Goal: Use online tool/utility: Utilize a website feature to perform a specific function

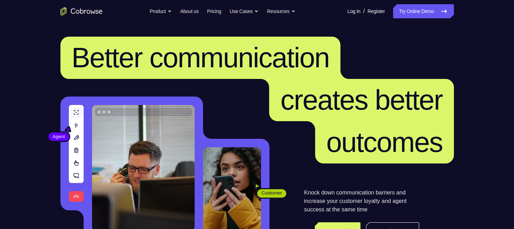
click at [413, 12] on link "Try Online Demo" at bounding box center [423, 11] width 60 height 14
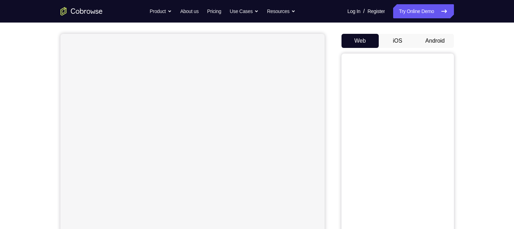
scroll to position [73, 0]
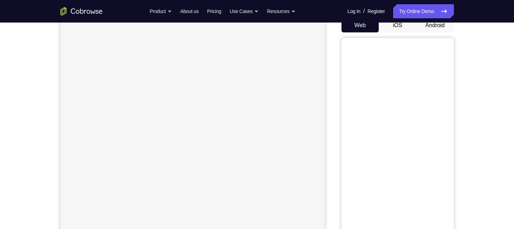
click at [436, 26] on button "Android" at bounding box center [436, 25] width 38 height 14
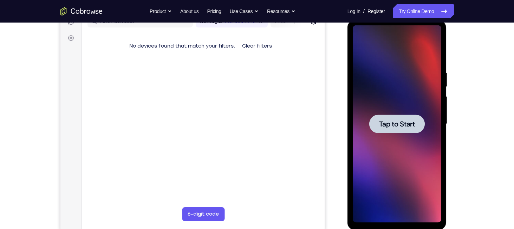
scroll to position [97, 0]
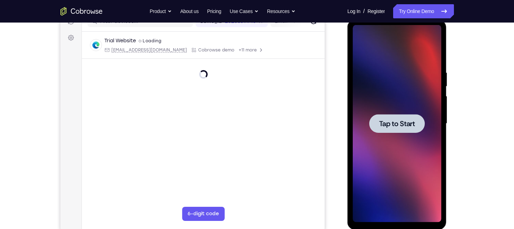
click at [394, 122] on span "Tap to Start" at bounding box center [397, 123] width 36 height 7
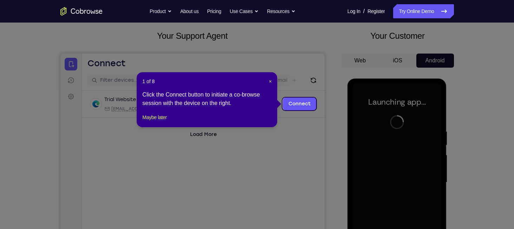
scroll to position [38, 0]
click at [271, 80] on span "×" at bounding box center [270, 81] width 3 height 6
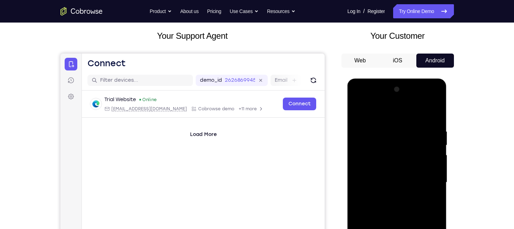
scroll to position [105, 0]
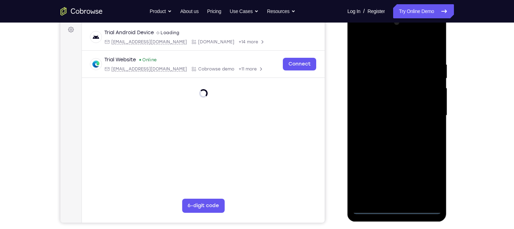
click at [397, 205] on div at bounding box center [397, 115] width 89 height 197
click at [397, 208] on div at bounding box center [397, 115] width 89 height 197
click at [434, 176] on div at bounding box center [397, 115] width 89 height 197
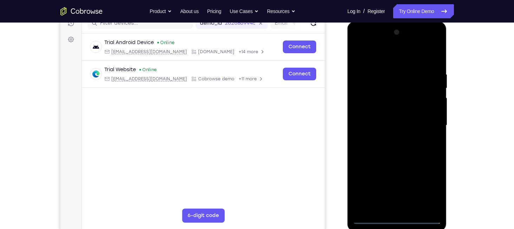
scroll to position [94, 0]
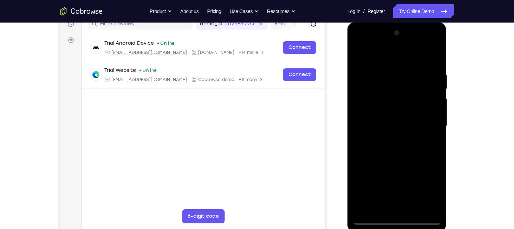
click at [362, 42] on div at bounding box center [397, 125] width 89 height 197
click at [425, 122] on div at bounding box center [397, 125] width 89 height 197
click at [390, 207] on div at bounding box center [397, 125] width 89 height 197
click at [358, 53] on div at bounding box center [397, 125] width 89 height 197
click at [405, 207] on div at bounding box center [397, 125] width 89 height 197
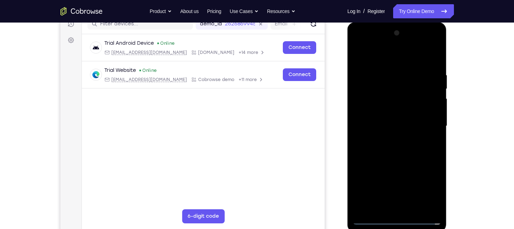
click at [391, 109] on div at bounding box center [397, 125] width 89 height 197
click at [391, 120] on div at bounding box center [397, 125] width 89 height 197
click at [437, 203] on div at bounding box center [397, 125] width 89 height 197
click at [400, 108] on div at bounding box center [397, 125] width 89 height 197
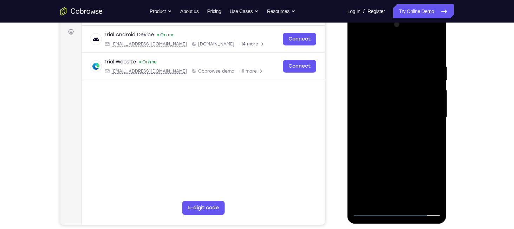
scroll to position [103, 0]
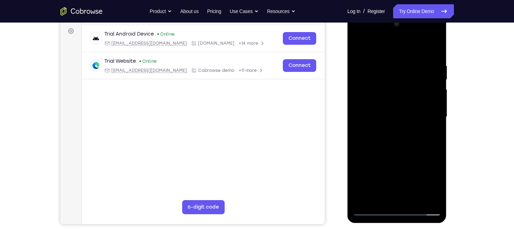
click at [436, 41] on div at bounding box center [397, 116] width 89 height 197
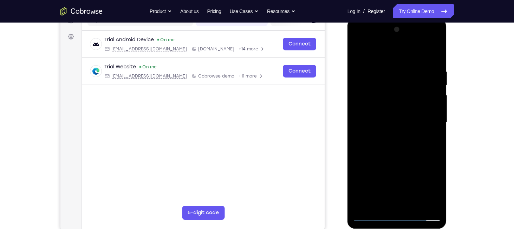
scroll to position [97, 0]
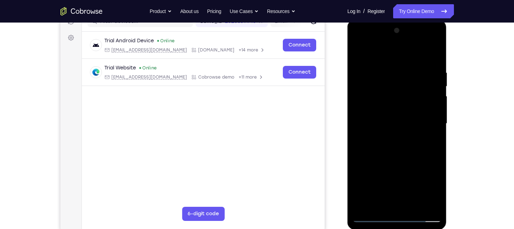
click at [435, 50] on div at bounding box center [397, 123] width 89 height 197
click at [373, 79] on div at bounding box center [397, 123] width 89 height 197
click at [358, 51] on div at bounding box center [397, 123] width 89 height 197
click at [412, 76] on div at bounding box center [397, 123] width 89 height 197
click at [413, 78] on div at bounding box center [397, 123] width 89 height 197
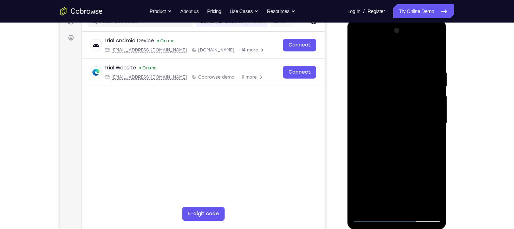
click at [359, 52] on div at bounding box center [397, 123] width 89 height 197
click at [360, 50] on div at bounding box center [397, 123] width 89 height 197
click at [414, 204] on div at bounding box center [397, 123] width 89 height 197
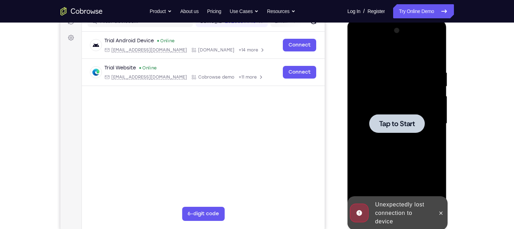
click at [396, 121] on span "Tap to Start" at bounding box center [397, 123] width 36 height 7
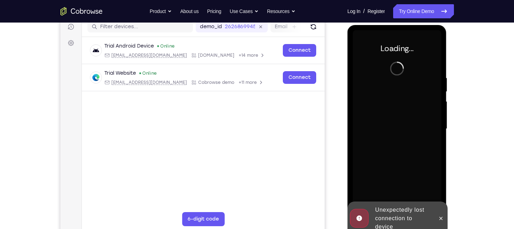
scroll to position [90, 0]
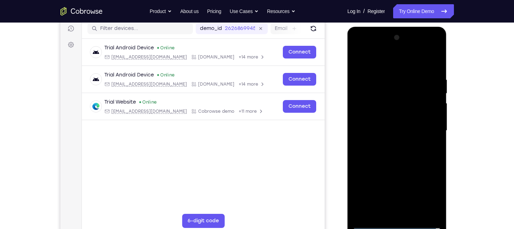
click at [394, 224] on div at bounding box center [397, 130] width 89 height 197
click at [426, 189] on div at bounding box center [397, 130] width 89 height 197
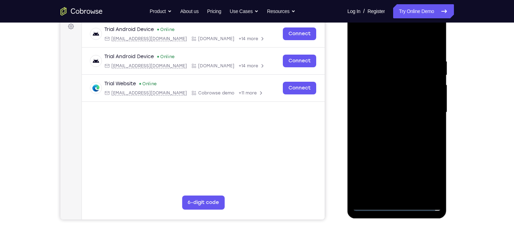
scroll to position [108, 0]
click at [359, 30] on div at bounding box center [397, 111] width 89 height 197
click at [428, 109] on div at bounding box center [397, 111] width 89 height 197
click at [387, 123] on div at bounding box center [397, 111] width 89 height 197
click at [390, 102] on div at bounding box center [397, 111] width 89 height 197
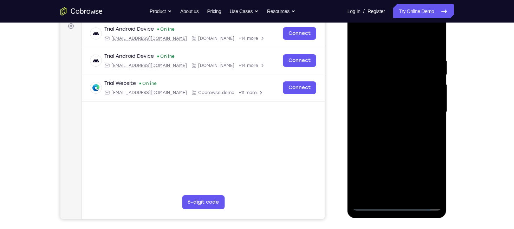
click at [392, 95] on div at bounding box center [397, 111] width 89 height 197
click at [396, 109] on div at bounding box center [397, 111] width 89 height 197
click at [400, 142] on div at bounding box center [397, 111] width 89 height 197
click at [413, 192] on div at bounding box center [397, 111] width 89 height 197
click at [397, 148] on div at bounding box center [397, 111] width 89 height 197
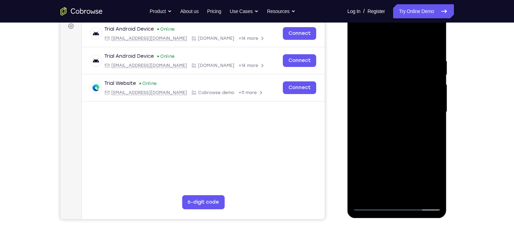
click at [394, 121] on div at bounding box center [397, 111] width 89 height 197
click at [392, 190] on div at bounding box center [397, 111] width 89 height 197
click at [438, 179] on div at bounding box center [397, 111] width 89 height 197
click at [430, 127] on div at bounding box center [397, 111] width 89 height 197
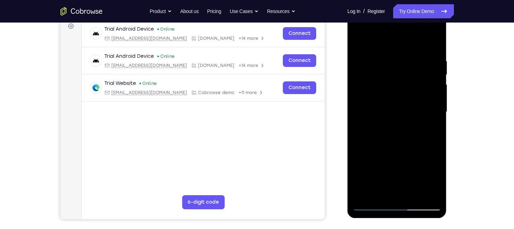
click at [357, 41] on div at bounding box center [397, 111] width 89 height 197
click at [359, 40] on div at bounding box center [397, 111] width 89 height 197
click at [384, 52] on div at bounding box center [397, 111] width 89 height 197
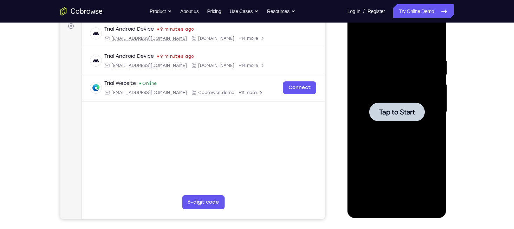
click at [408, 113] on span "Tap to Start" at bounding box center [397, 111] width 36 height 7
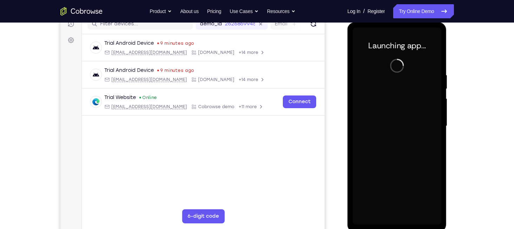
scroll to position [95, 0]
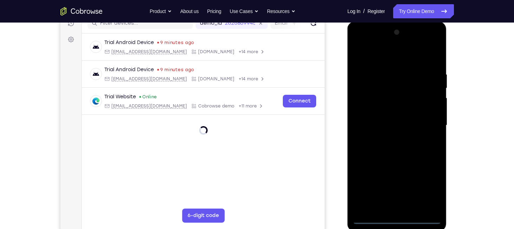
click at [396, 217] on div at bounding box center [397, 125] width 89 height 197
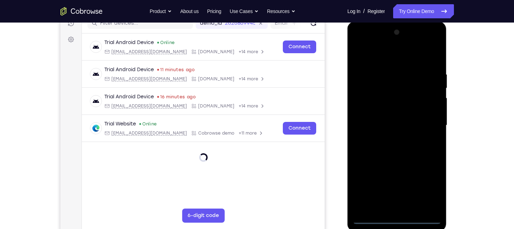
click at [428, 182] on div at bounding box center [397, 125] width 89 height 197
click at [357, 41] on div at bounding box center [397, 125] width 89 height 197
click at [431, 122] on div at bounding box center [397, 125] width 89 height 197
click at [387, 137] on div at bounding box center [397, 125] width 89 height 197
click at [387, 120] on div at bounding box center [397, 125] width 89 height 197
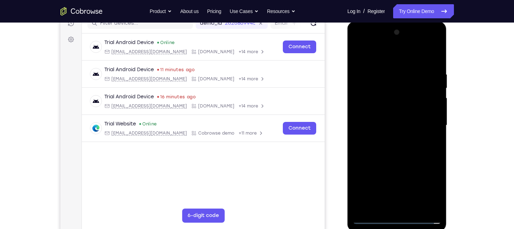
click at [393, 107] on div at bounding box center [397, 125] width 89 height 197
click at [395, 97] on div at bounding box center [397, 125] width 89 height 197
click at [397, 124] on div at bounding box center [397, 125] width 89 height 197
click at [398, 149] on div at bounding box center [397, 125] width 89 height 197
click at [396, 144] on div at bounding box center [397, 125] width 89 height 197
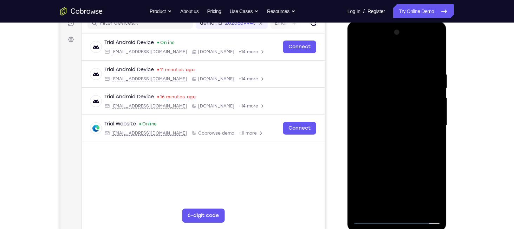
click at [432, 134] on div at bounding box center [397, 125] width 89 height 197
click at [436, 63] on div at bounding box center [397, 125] width 89 height 197
click at [386, 67] on div at bounding box center [397, 125] width 89 height 197
click at [415, 207] on div at bounding box center [397, 125] width 89 height 197
click at [397, 159] on div at bounding box center [397, 125] width 89 height 197
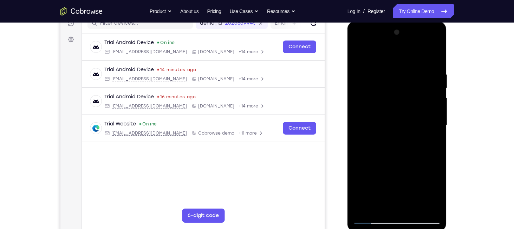
click at [436, 86] on div at bounding box center [397, 125] width 89 height 197
click at [372, 218] on div at bounding box center [397, 125] width 89 height 197
click at [429, 204] on div at bounding box center [397, 125] width 89 height 197
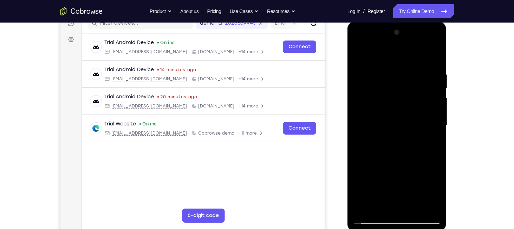
click at [432, 210] on div at bounding box center [397, 125] width 89 height 197
click at [368, 179] on div at bounding box center [397, 125] width 89 height 197
click at [436, 116] on div at bounding box center [397, 125] width 89 height 197
click at [438, 118] on div at bounding box center [397, 125] width 89 height 197
click at [438, 113] on div at bounding box center [397, 125] width 89 height 197
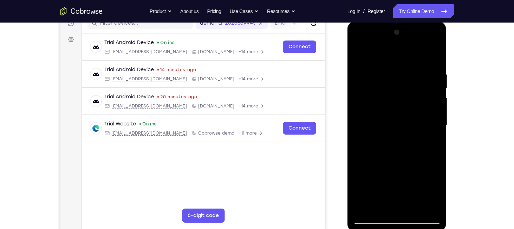
click at [438, 113] on div at bounding box center [397, 125] width 89 height 197
click at [364, 204] on div at bounding box center [397, 125] width 89 height 197
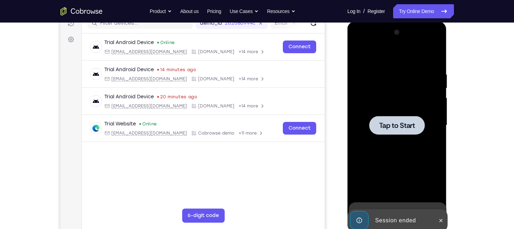
click at [408, 126] on span "Tap to Start" at bounding box center [397, 125] width 36 height 7
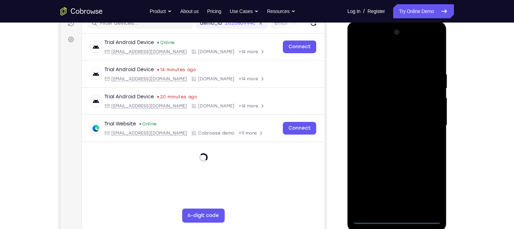
click at [398, 217] on div at bounding box center [397, 125] width 89 height 197
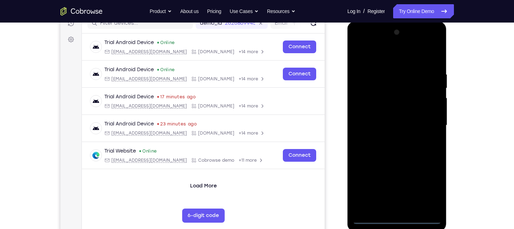
click at [428, 184] on div at bounding box center [397, 125] width 89 height 197
click at [358, 42] on div at bounding box center [397, 125] width 89 height 197
click at [426, 120] on div at bounding box center [397, 125] width 89 height 197
click at [393, 137] on div at bounding box center [397, 125] width 89 height 197
click at [406, 115] on div at bounding box center [397, 125] width 89 height 197
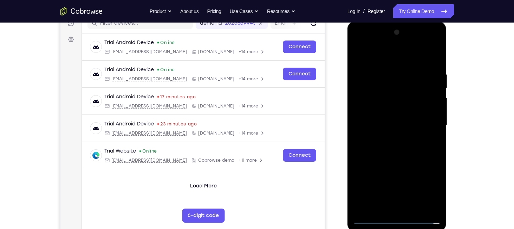
click at [401, 108] on div at bounding box center [397, 125] width 89 height 197
click at [396, 123] on div at bounding box center [397, 125] width 89 height 197
click at [396, 156] on div at bounding box center [397, 125] width 89 height 197
click at [432, 207] on div at bounding box center [397, 125] width 89 height 197
click at [362, 122] on div at bounding box center [397, 125] width 89 height 197
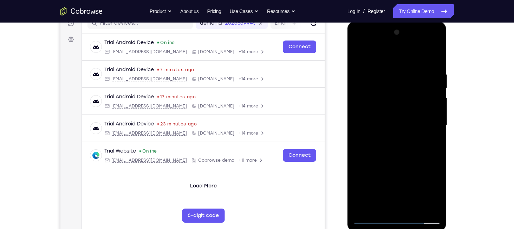
click at [362, 208] on div at bounding box center [397, 125] width 89 height 197
click at [428, 209] on div at bounding box center [397, 125] width 89 height 197
click at [359, 122] on div at bounding box center [397, 125] width 89 height 197
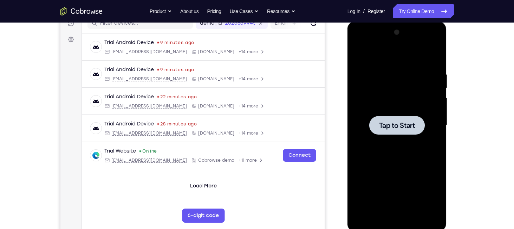
click at [418, 126] on div at bounding box center [398, 125] width 56 height 19
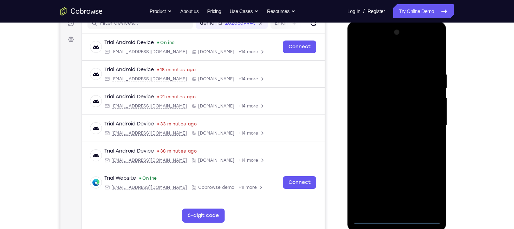
click at [398, 217] on div at bounding box center [397, 125] width 89 height 197
click at [428, 188] on div at bounding box center [397, 125] width 89 height 197
click at [358, 40] on div at bounding box center [397, 125] width 89 height 197
click at [424, 120] on div at bounding box center [397, 125] width 89 height 197
click at [391, 139] on div at bounding box center [397, 125] width 89 height 197
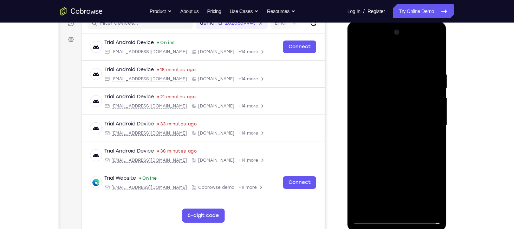
click at [389, 116] on div at bounding box center [397, 125] width 89 height 197
click at [364, 178] on div at bounding box center [397, 125] width 89 height 197
click at [405, 177] on div at bounding box center [397, 125] width 89 height 197
click at [424, 188] on div at bounding box center [397, 125] width 89 height 197
click at [379, 177] on div at bounding box center [397, 125] width 89 height 197
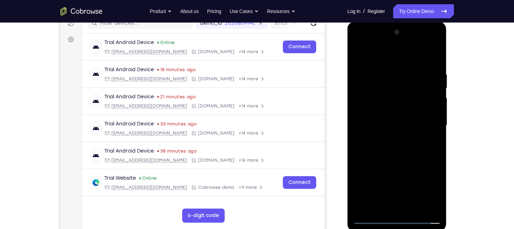
click at [398, 180] on div at bounding box center [397, 125] width 89 height 197
click at [429, 165] on div at bounding box center [397, 125] width 89 height 197
click at [422, 188] on div at bounding box center [397, 125] width 89 height 197
click at [362, 181] on div at bounding box center [397, 125] width 89 height 197
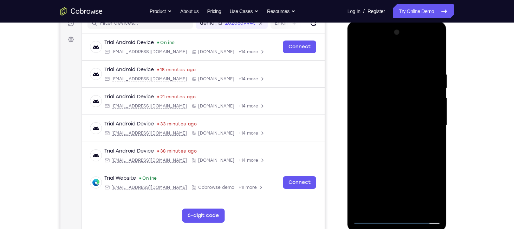
click at [412, 112] on div at bounding box center [397, 125] width 89 height 197
click at [362, 178] on div at bounding box center [397, 125] width 89 height 197
click at [389, 176] on div at bounding box center [397, 125] width 89 height 197
click at [387, 189] on div at bounding box center [397, 125] width 89 height 197
click at [423, 190] on div at bounding box center [397, 125] width 89 height 197
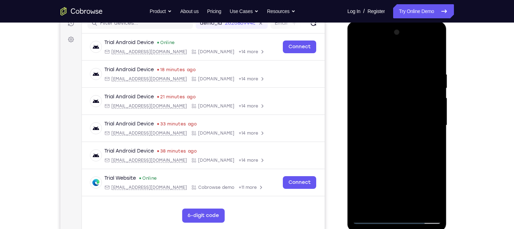
click at [410, 124] on div at bounding box center [397, 125] width 89 height 197
click at [403, 146] on div at bounding box center [397, 125] width 89 height 197
click at [398, 143] on div at bounding box center [397, 125] width 89 height 197
click at [392, 133] on div at bounding box center [397, 125] width 89 height 197
click at [400, 142] on div at bounding box center [397, 125] width 89 height 197
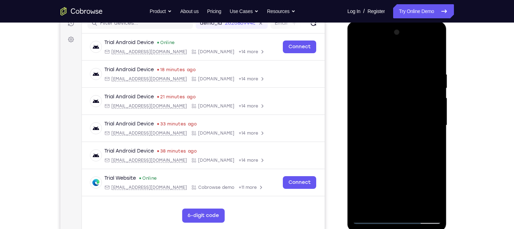
click at [396, 155] on div at bounding box center [397, 125] width 89 height 197
click at [413, 206] on div at bounding box center [397, 125] width 89 height 197
click at [393, 160] on div at bounding box center [397, 125] width 89 height 197
click at [373, 216] on div at bounding box center [397, 125] width 89 height 197
click at [433, 206] on div at bounding box center [397, 125] width 89 height 197
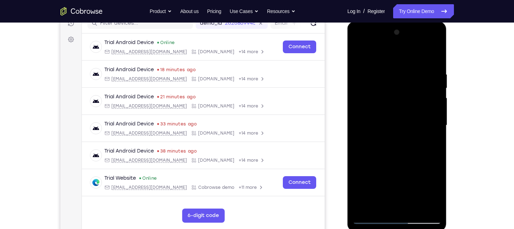
click at [362, 118] on div at bounding box center [397, 125] width 89 height 197
click at [397, 88] on div at bounding box center [397, 125] width 89 height 197
click at [363, 207] on div at bounding box center [397, 125] width 89 height 197
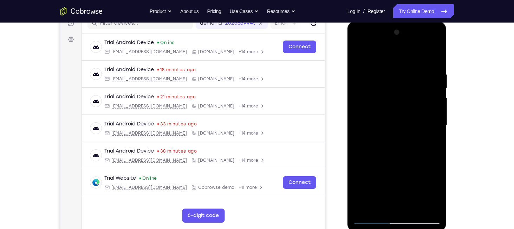
click at [363, 207] on div at bounding box center [397, 125] width 89 height 197
click at [364, 207] on div at bounding box center [397, 125] width 89 height 197
click at [380, 63] on div at bounding box center [397, 125] width 89 height 197
click at [363, 203] on div at bounding box center [397, 125] width 89 height 197
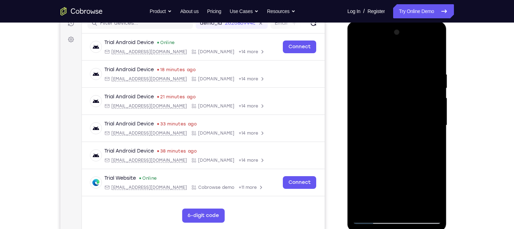
click at [363, 203] on div at bounding box center [397, 125] width 89 height 197
